Goal: Task Accomplishment & Management: Use online tool/utility

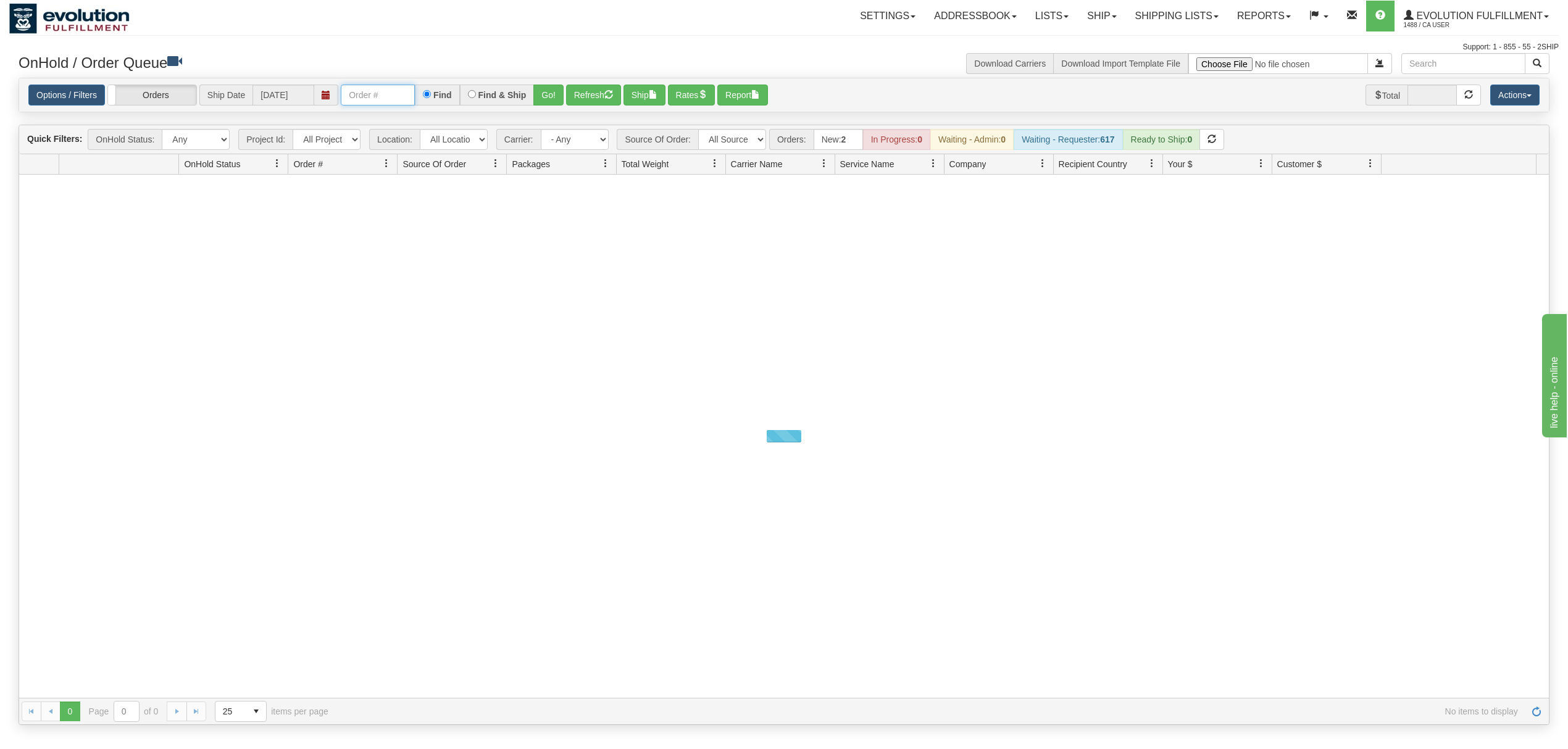
click at [400, 99] on input "text" at bounding box center [378, 95] width 74 height 21
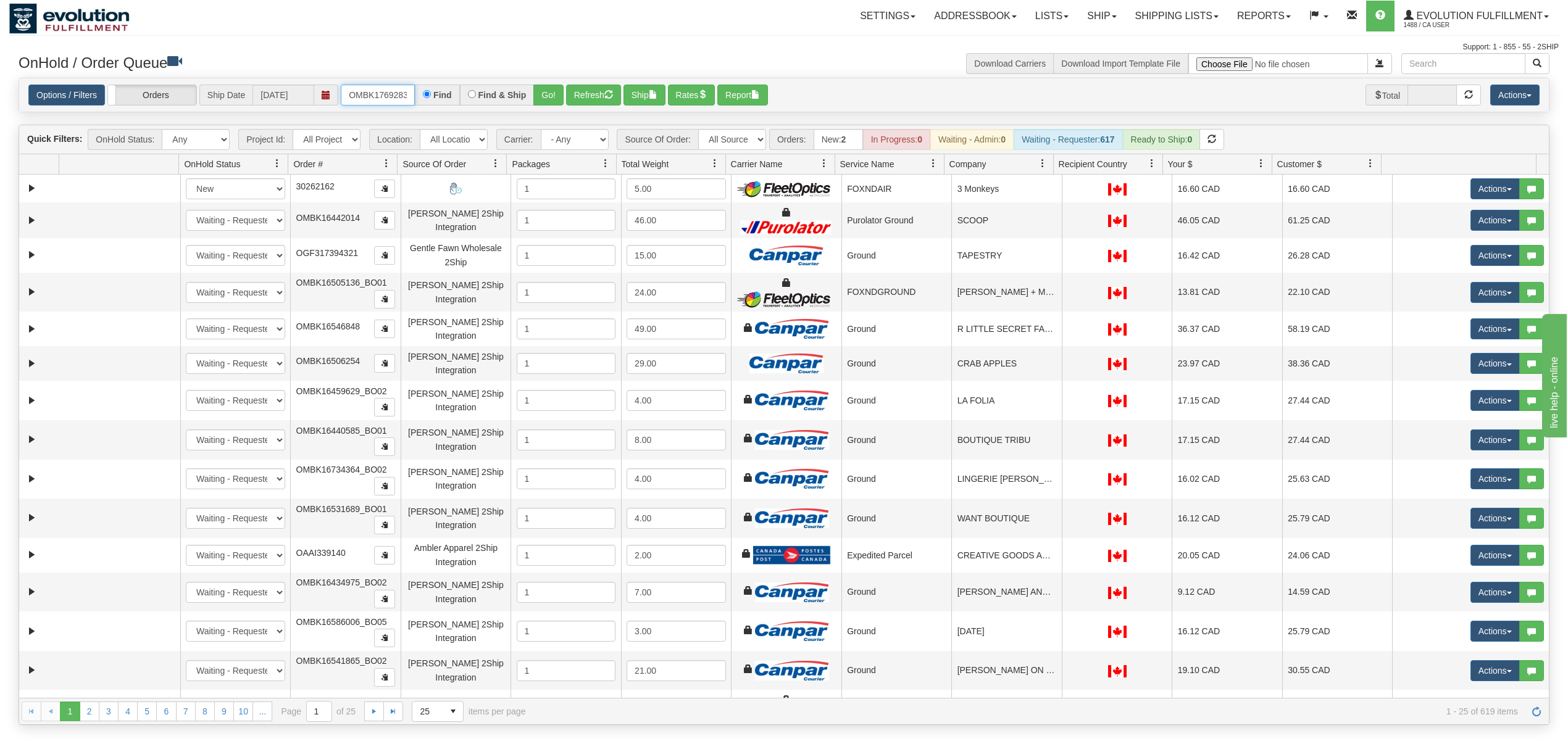
click at [400, 99] on input "OMBK17692838 BO01" at bounding box center [378, 95] width 74 height 21
type input "OMBK17692838_BO01"
click at [537, 96] on button "Go!" at bounding box center [548, 95] width 31 height 21
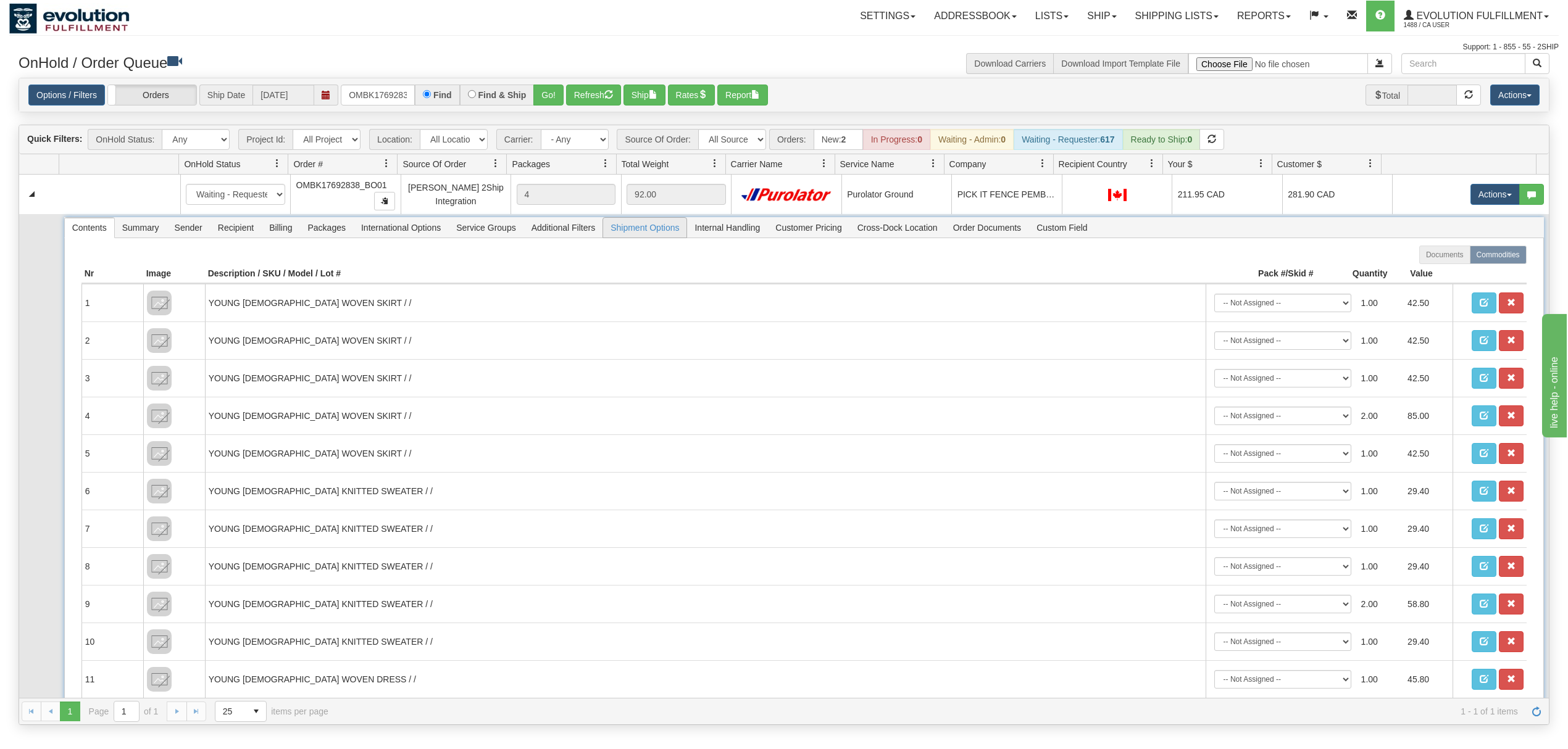
click at [654, 237] on span "Shipment Options" at bounding box center [645, 227] width 83 height 20
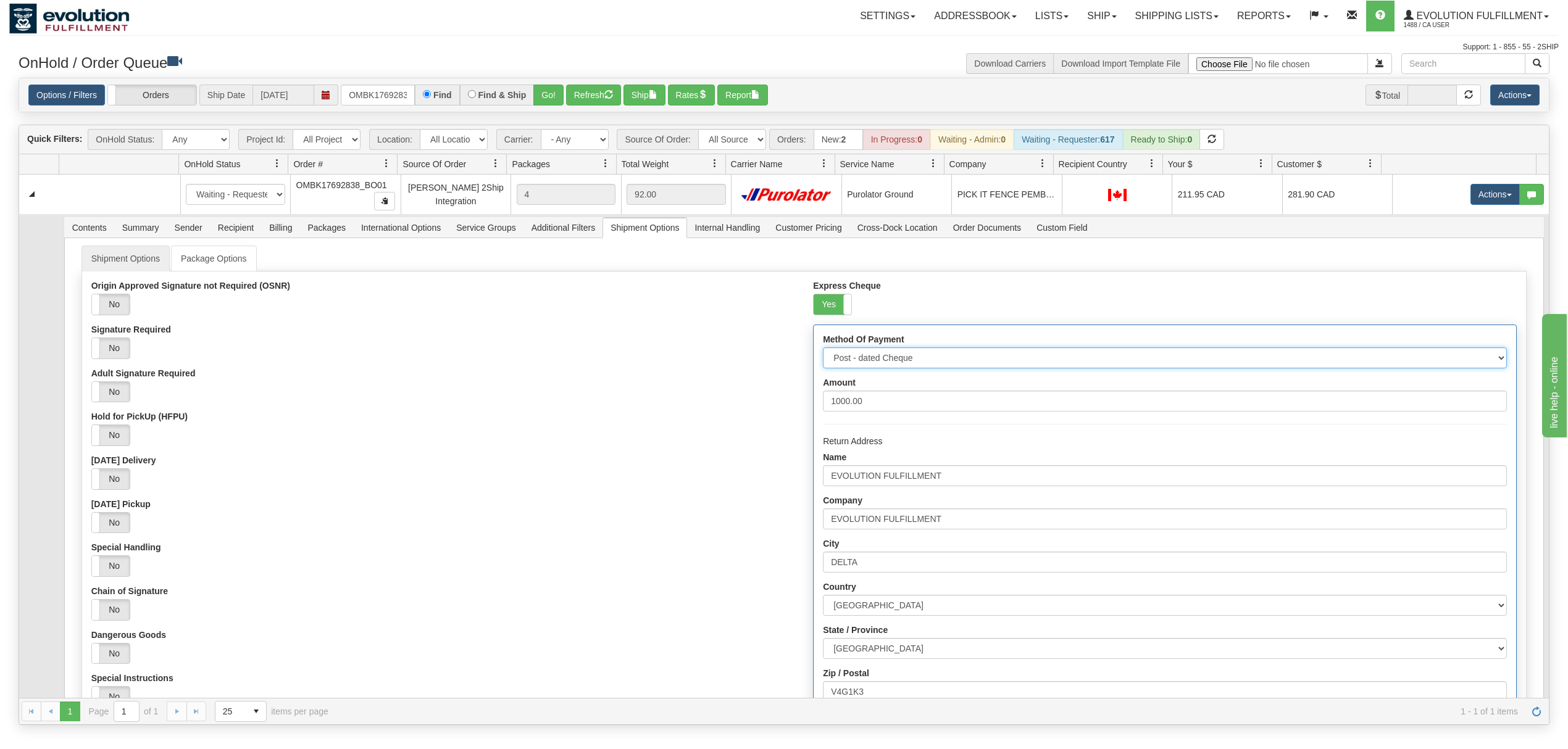
click at [886, 363] on select "Cheque Post - dated Cheque Certified Cheque Money Order Bank Draft" at bounding box center [1165, 357] width 683 height 21
click at [823, 352] on select "Cheque Post - dated Cheque Certified Cheque Money Order Bank Draft" at bounding box center [1165, 357] width 683 height 21
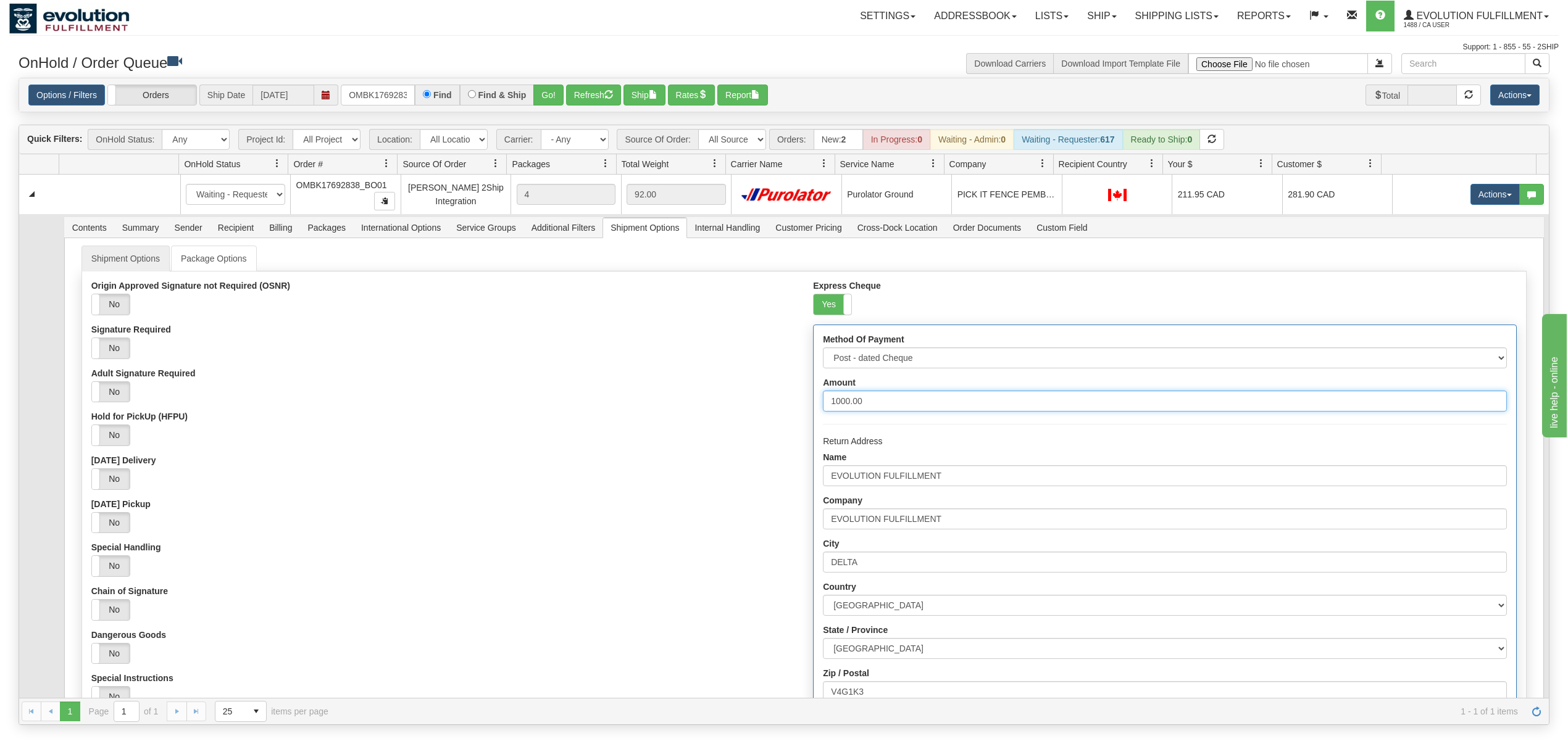
drag, startPoint x: 880, startPoint y: 405, endPoint x: 710, endPoint y: 413, distance: 170.2
click at [710, 413] on div "Origin Approved Signature not Required (OSNR) Yes No Signature Required Yes No …" at bounding box center [804, 569] width 1444 height 576
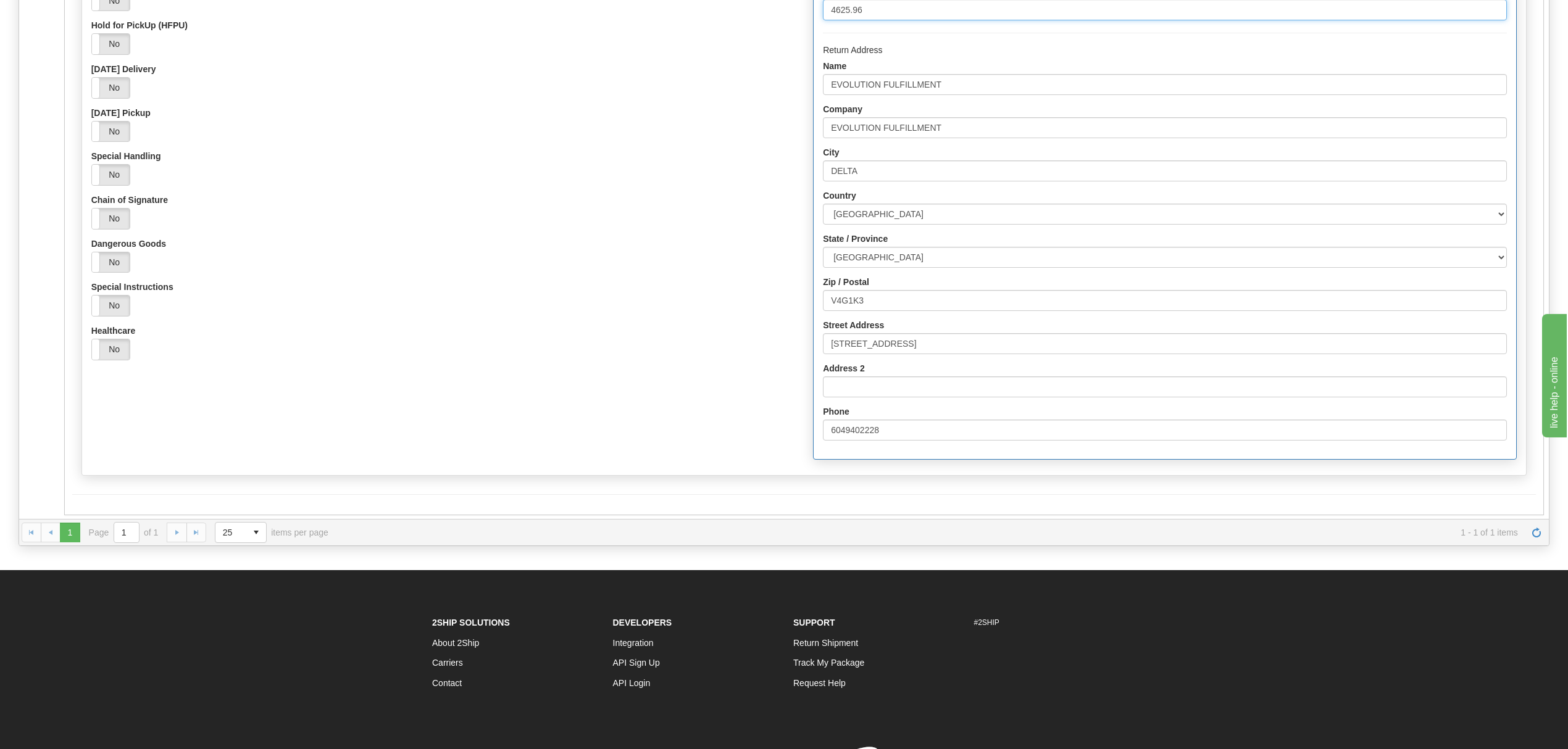
scroll to position [247, 0]
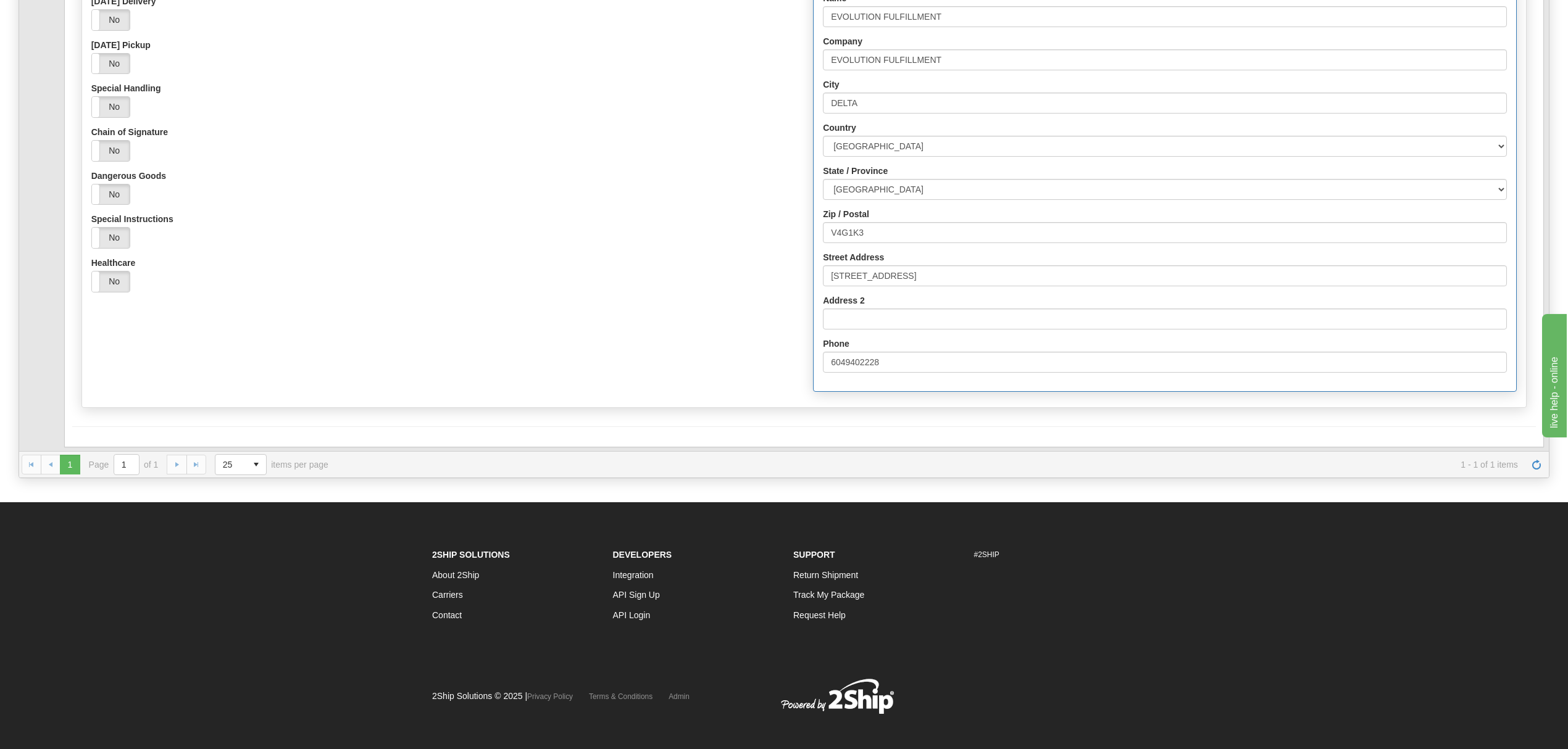
type input "4625.96"
click at [168, 385] on div "Origin Approved Signature not Required (OSNR) Yes No Signature Required Yes No …" at bounding box center [804, 110] width 1444 height 576
click at [92, 443] on button "Save" at bounding box center [90, 447] width 36 height 21
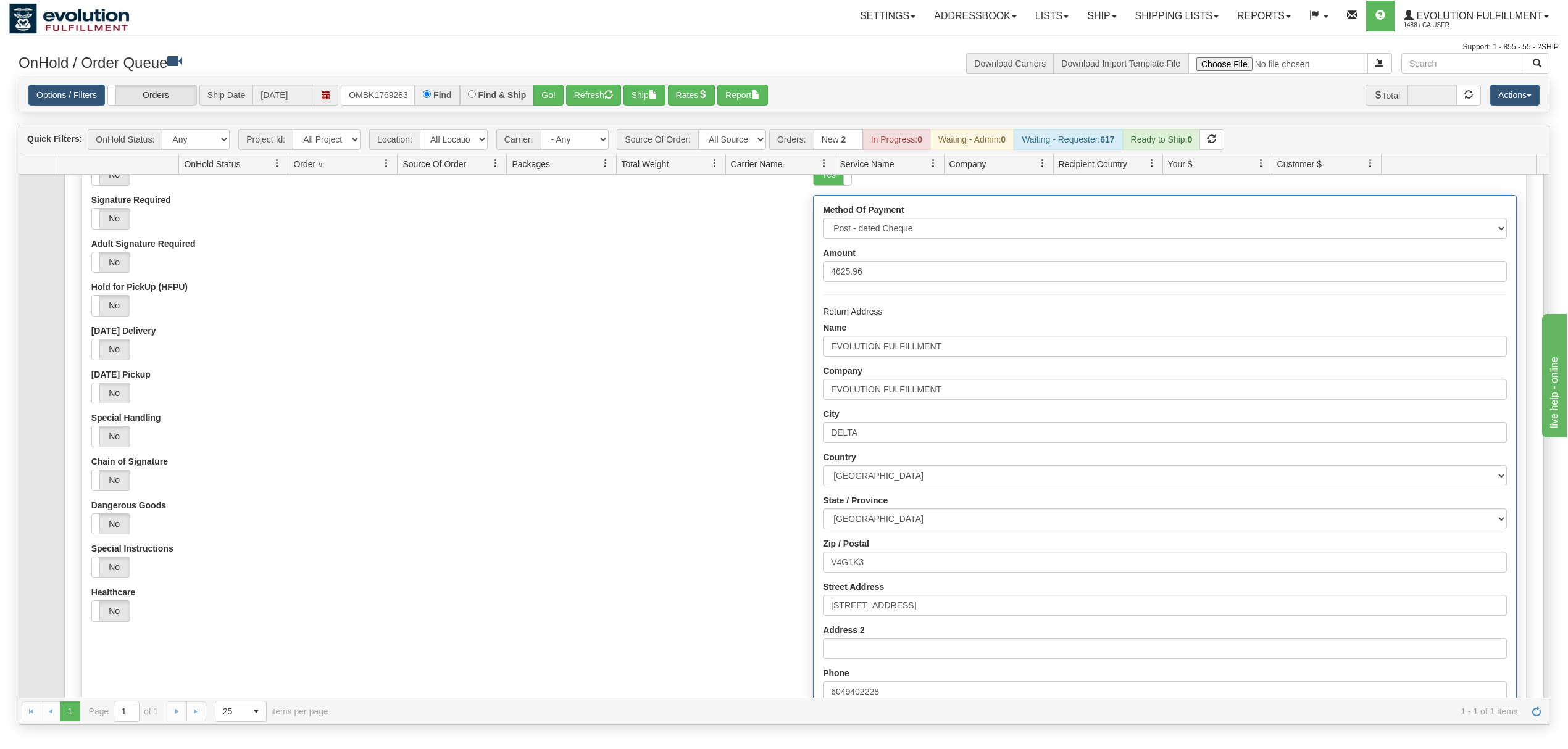
scroll to position [0, 0]
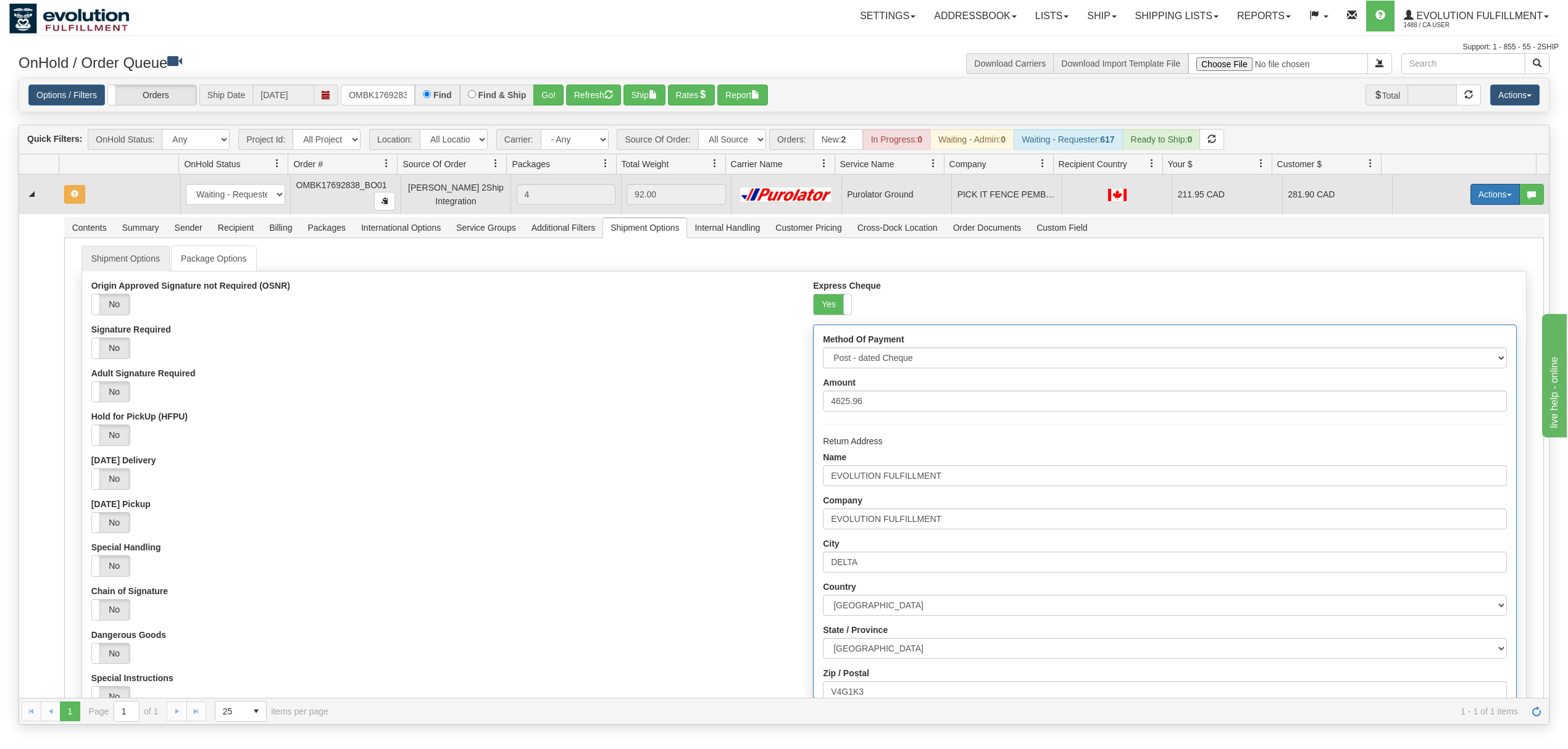
click at [1477, 195] on button "Actions" at bounding box center [1495, 194] width 50 height 21
click at [1438, 265] on span "Ship" at bounding box center [1446, 266] width 26 height 10
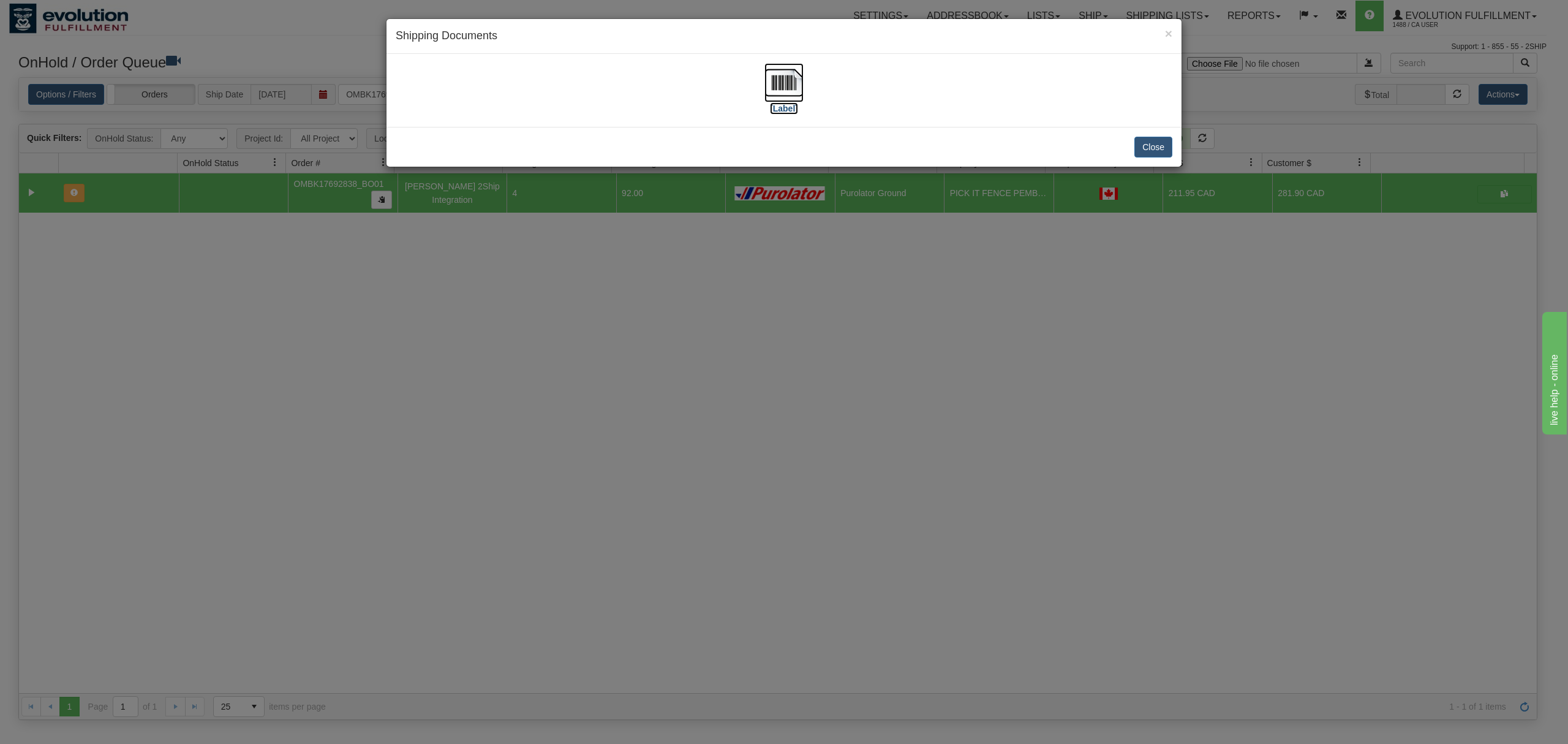
click at [777, 79] on img at bounding box center [784, 82] width 39 height 39
click at [1149, 146] on button "Close" at bounding box center [1153, 147] width 38 height 21
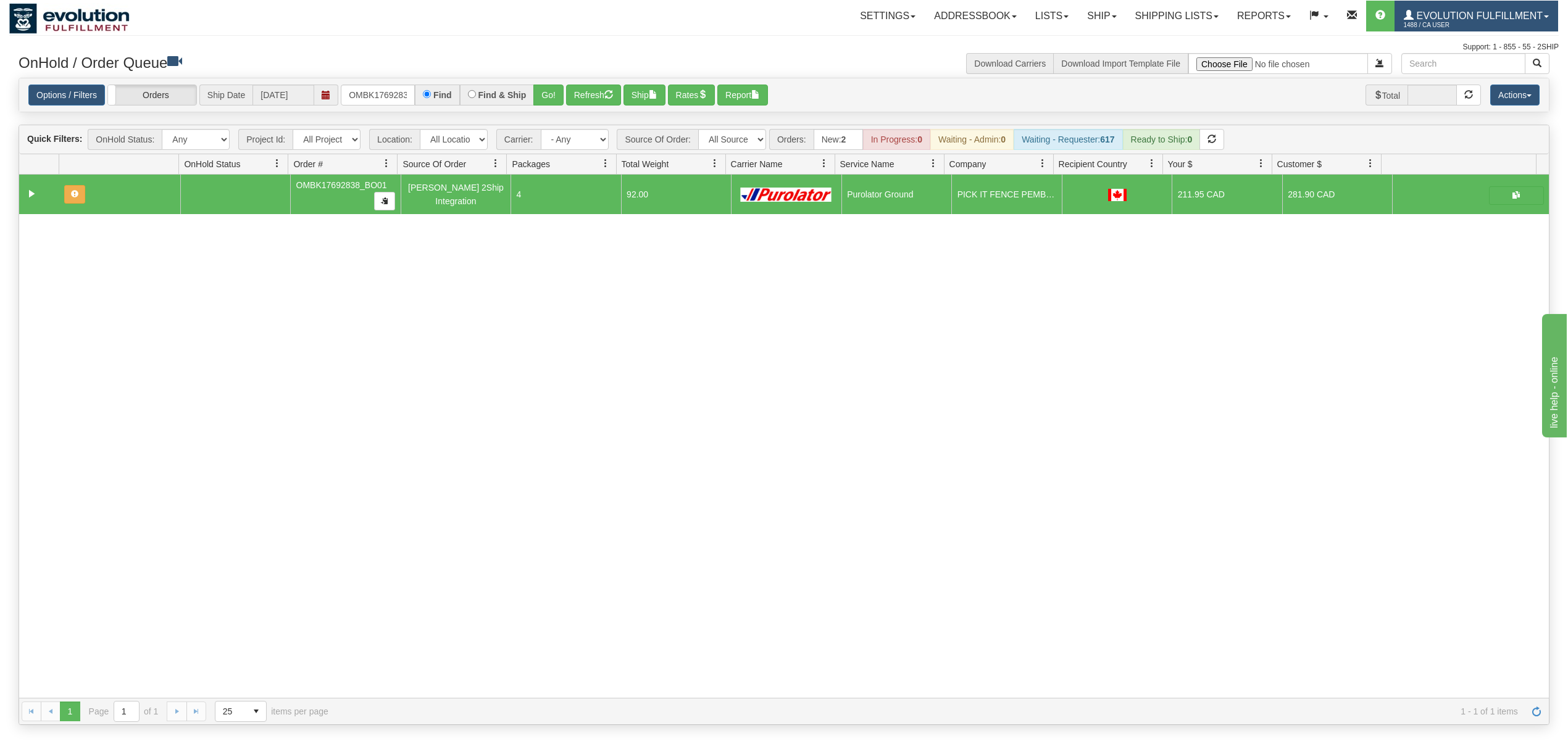
click at [1461, 30] on span "1488 / CA User" at bounding box center [1450, 25] width 92 height 12
click at [1465, 67] on link "MULTI-FACTOR AUTH" at bounding box center [1494, 59] width 125 height 16
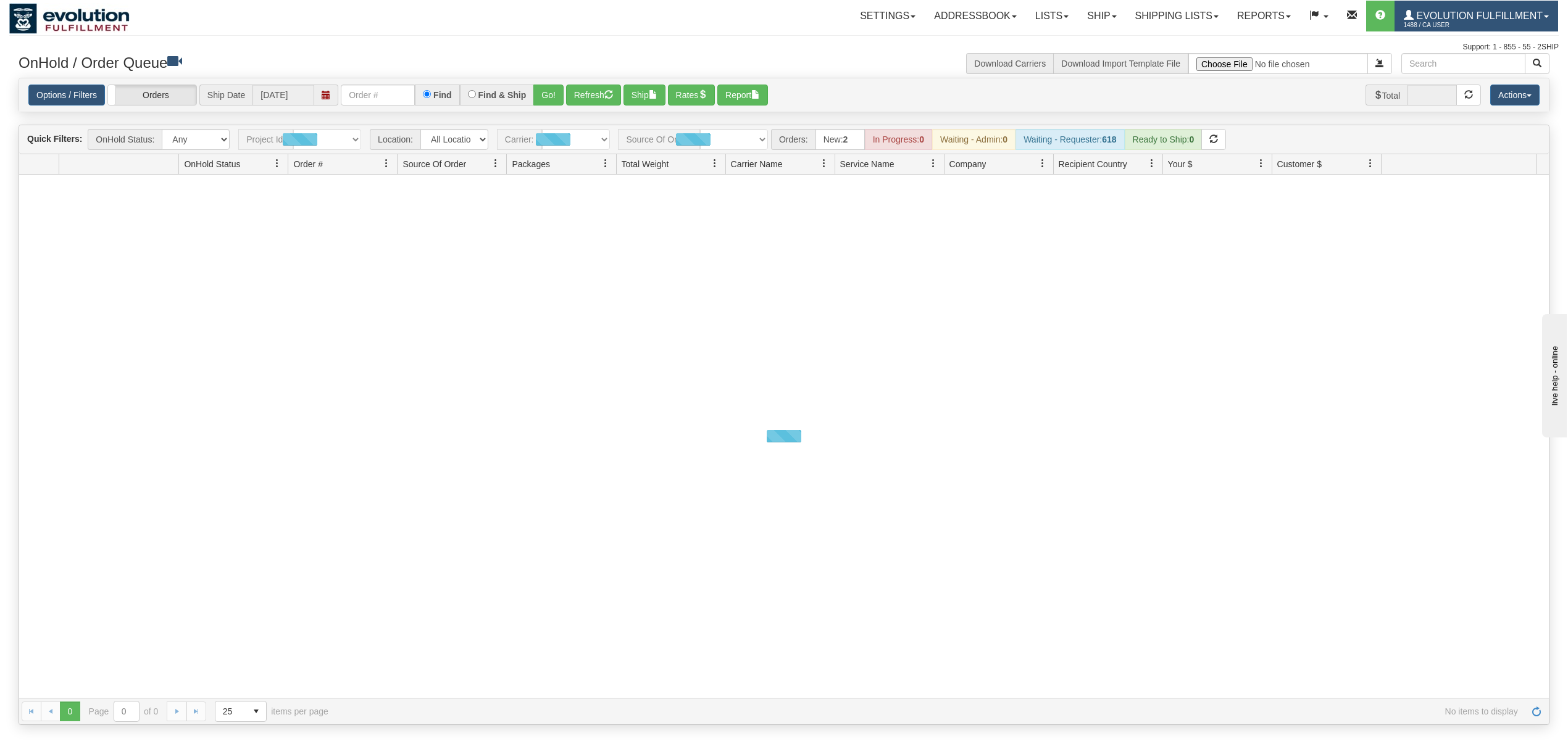
click at [1441, 21] on span "1488 / CA User" at bounding box center [1450, 25] width 92 height 12
click at [1458, 78] on span "LOG OUT" at bounding box center [1476, 76] width 39 height 10
